Goal: Go to known website: Go to known website

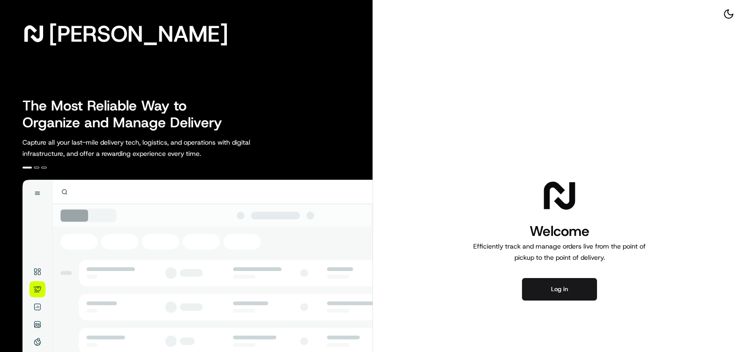
click at [562, 290] on button "Log in" at bounding box center [559, 289] width 75 height 22
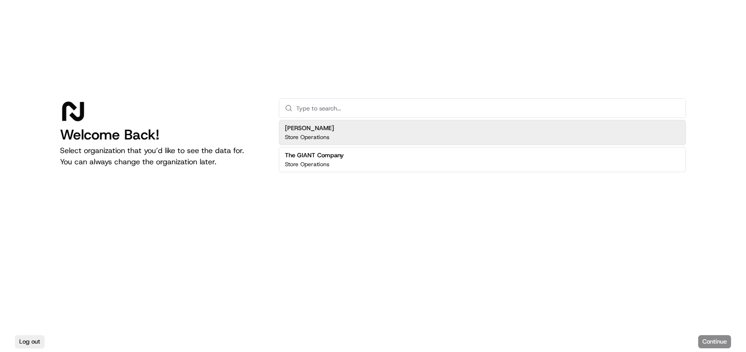
click at [391, 136] on div "[PERSON_NAME] Store Operations" at bounding box center [482, 132] width 407 height 25
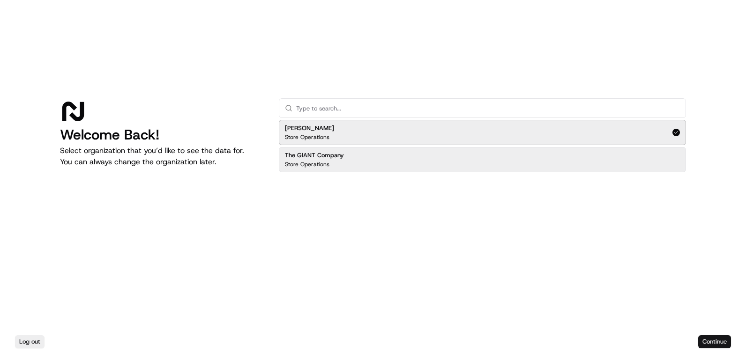
click at [720, 337] on button "Continue" at bounding box center [714, 341] width 33 height 13
